Goal: Find specific page/section: Find specific page/section

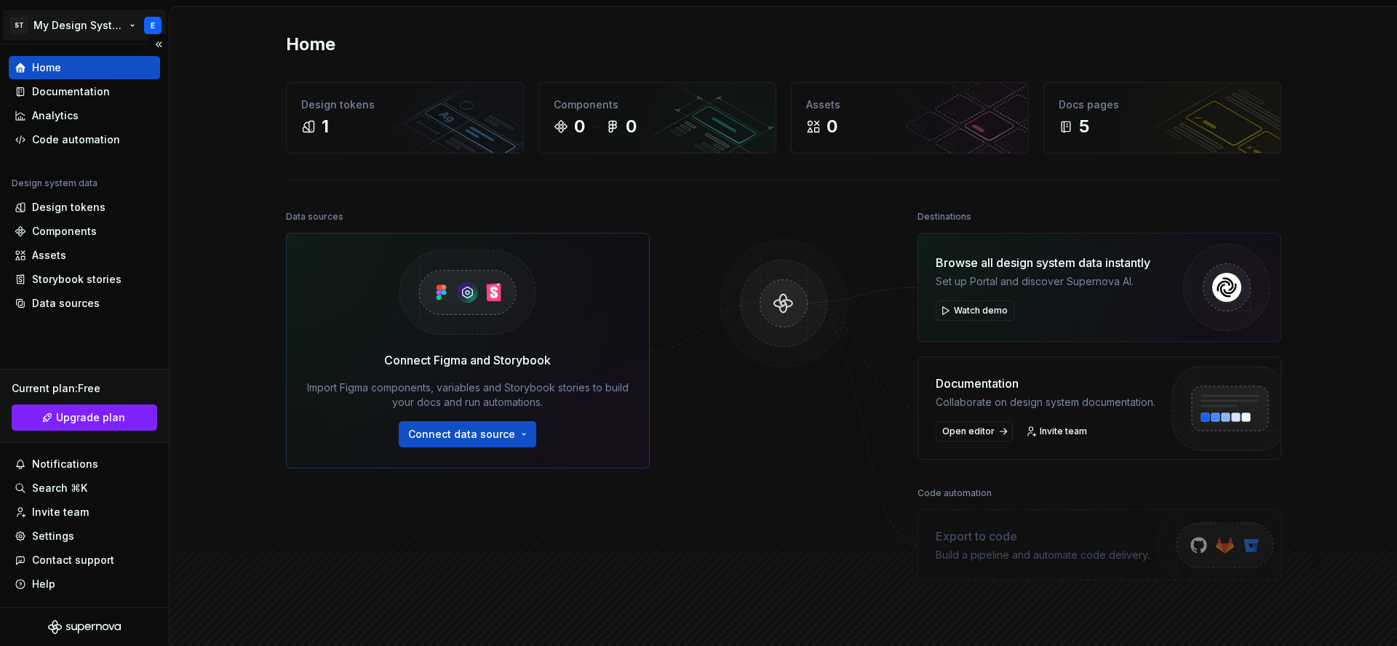
click at [154, 28] on html "ST My Design System E Home Documentation Analytics Code automation Design syste…" at bounding box center [698, 323] width 1397 height 646
click at [114, 28] on html "ST My Design System E Home Documentation Analytics Code automation Design syste…" at bounding box center [698, 323] width 1397 height 646
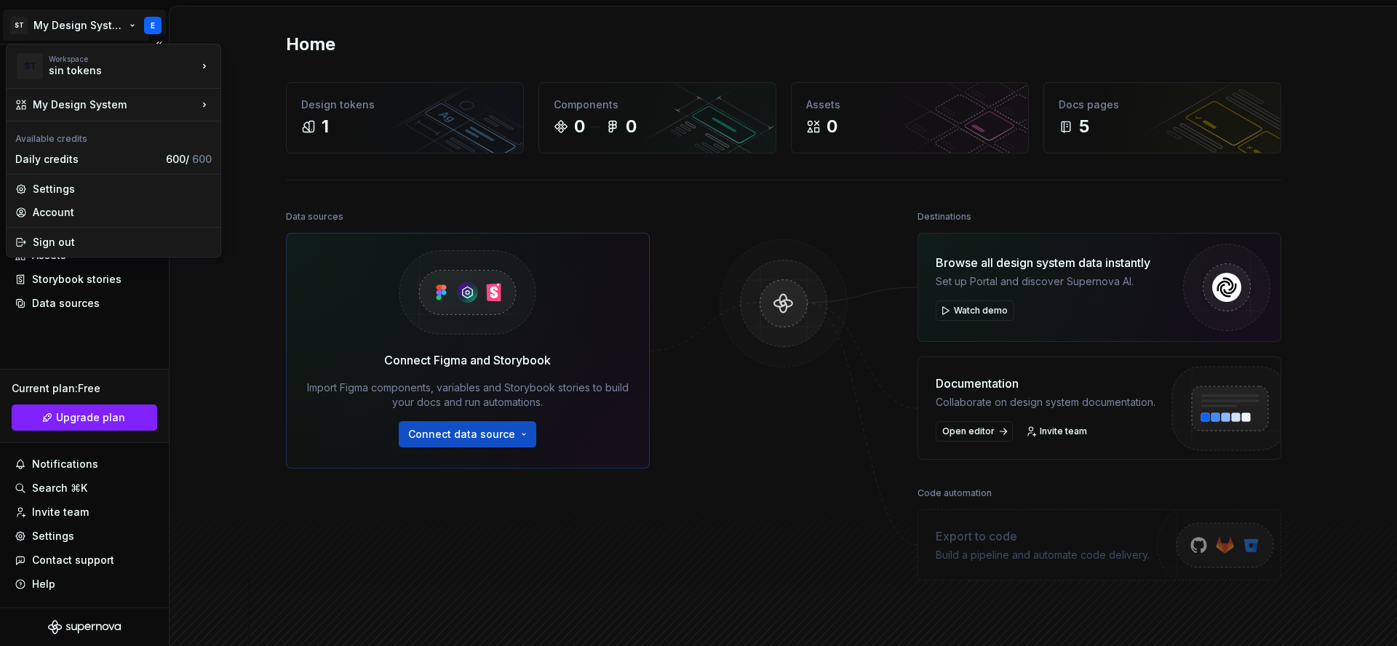
click at [151, 22] on html "ST My Design System E Home Documentation Analytics Code automation Design syste…" at bounding box center [698, 323] width 1397 height 646
click at [188, 448] on html "ST My Design System E Home Documentation Analytics Code automation Design syste…" at bounding box center [698, 323] width 1397 height 646
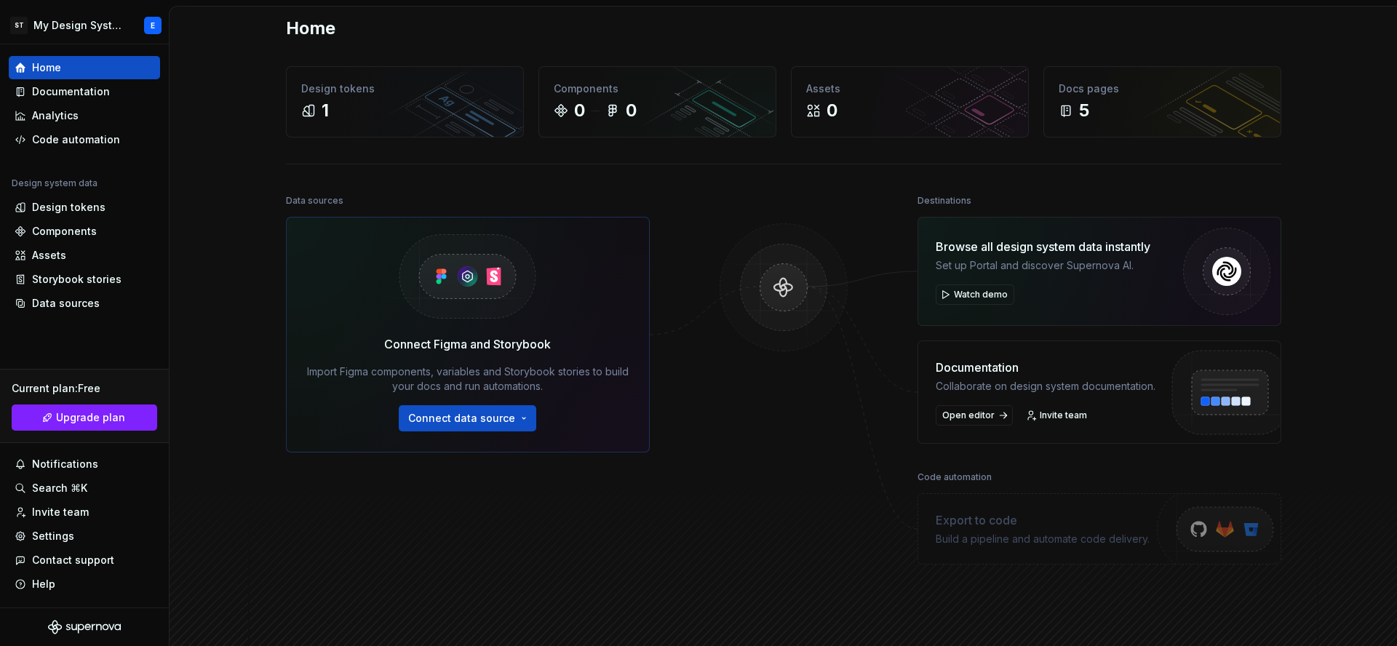
scroll to position [21, 0]
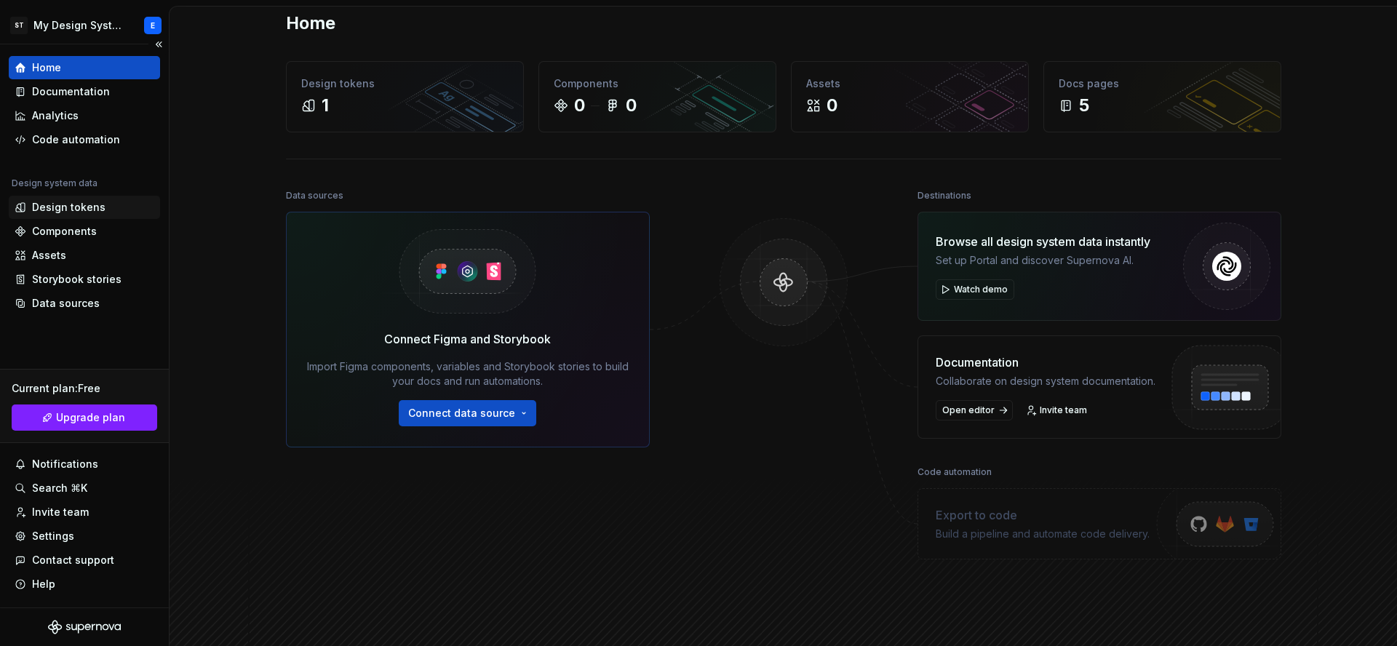
click at [60, 201] on div "Design tokens" at bounding box center [69, 207] width 74 height 15
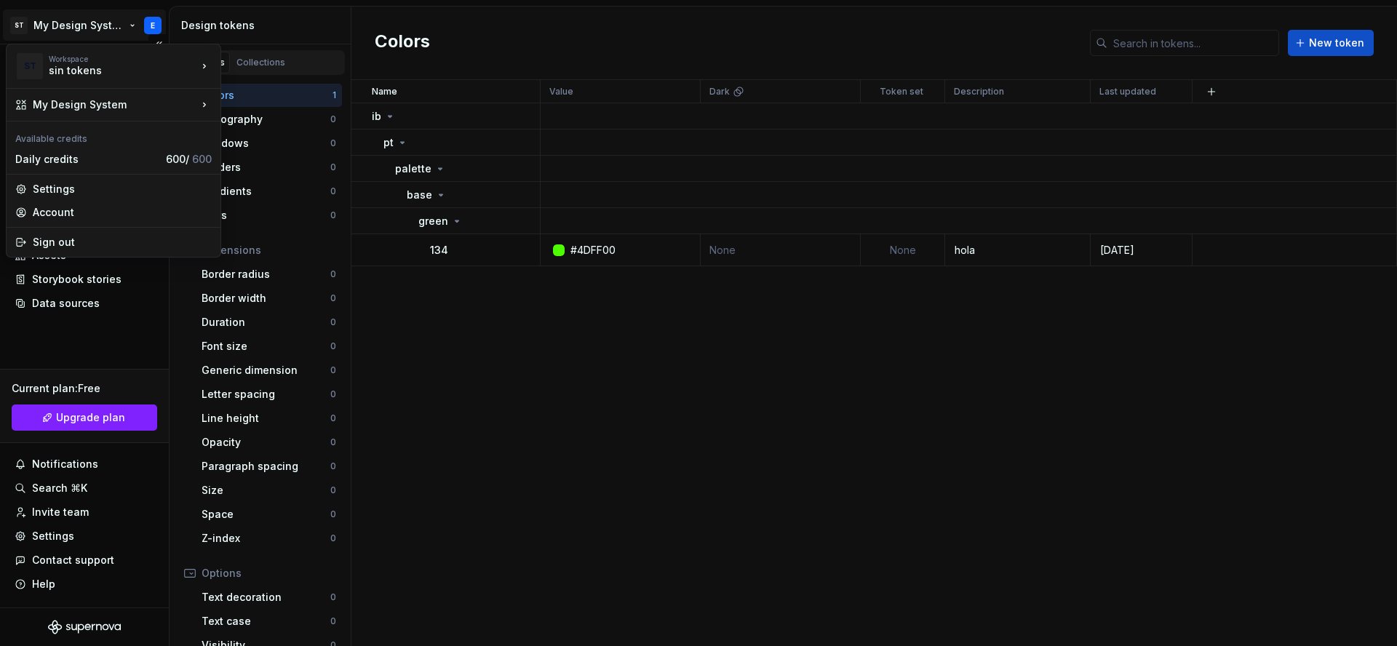
click at [156, 30] on html "ST My Design System E Home Documentation Analytics Code automation Design syste…" at bounding box center [698, 323] width 1397 height 646
click at [295, 120] on div "prueba" at bounding box center [283, 111] width 124 height 23
